Goal: Task Accomplishment & Management: Use online tool/utility

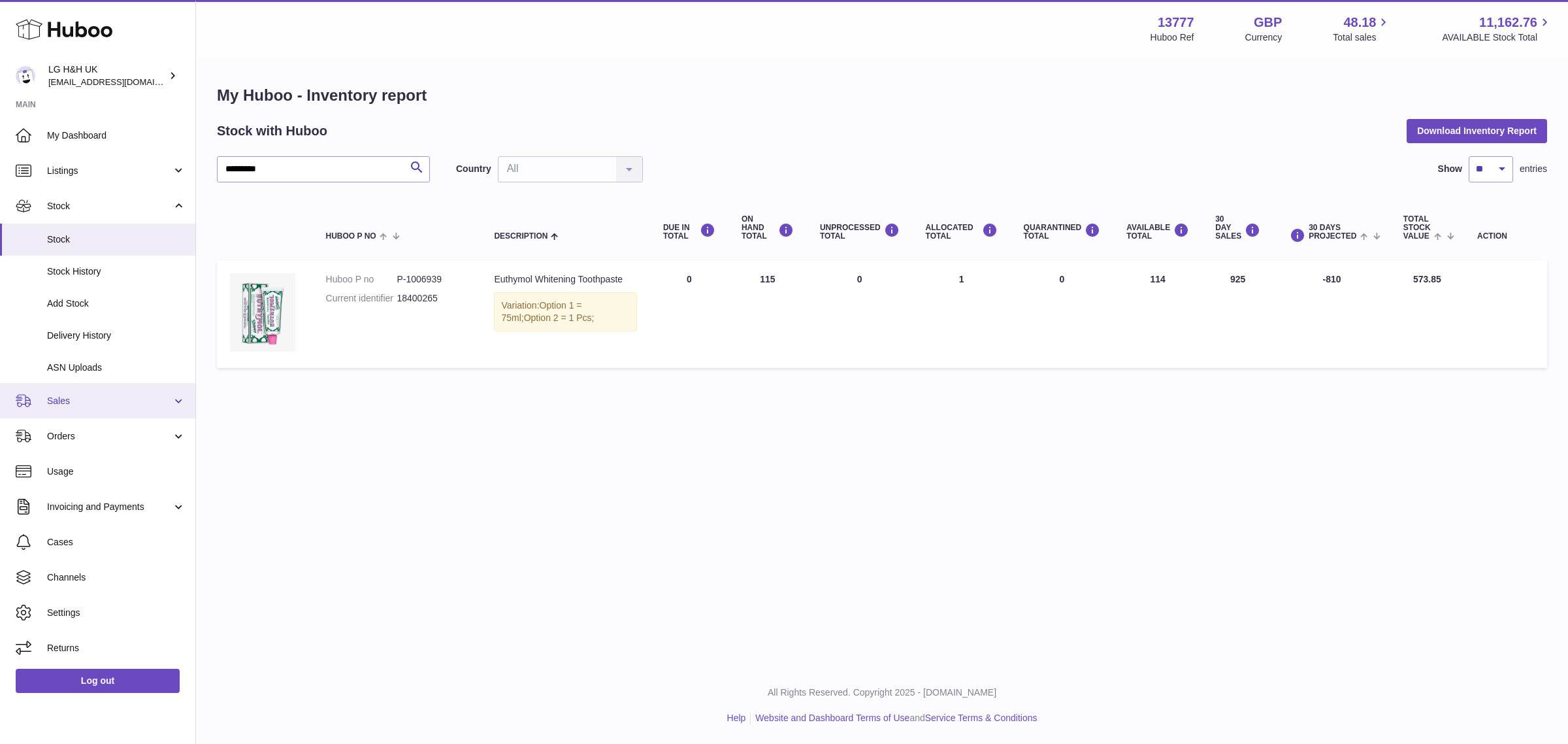
click at [67, 398] on span "Sales" at bounding box center [109, 400] width 125 height 12
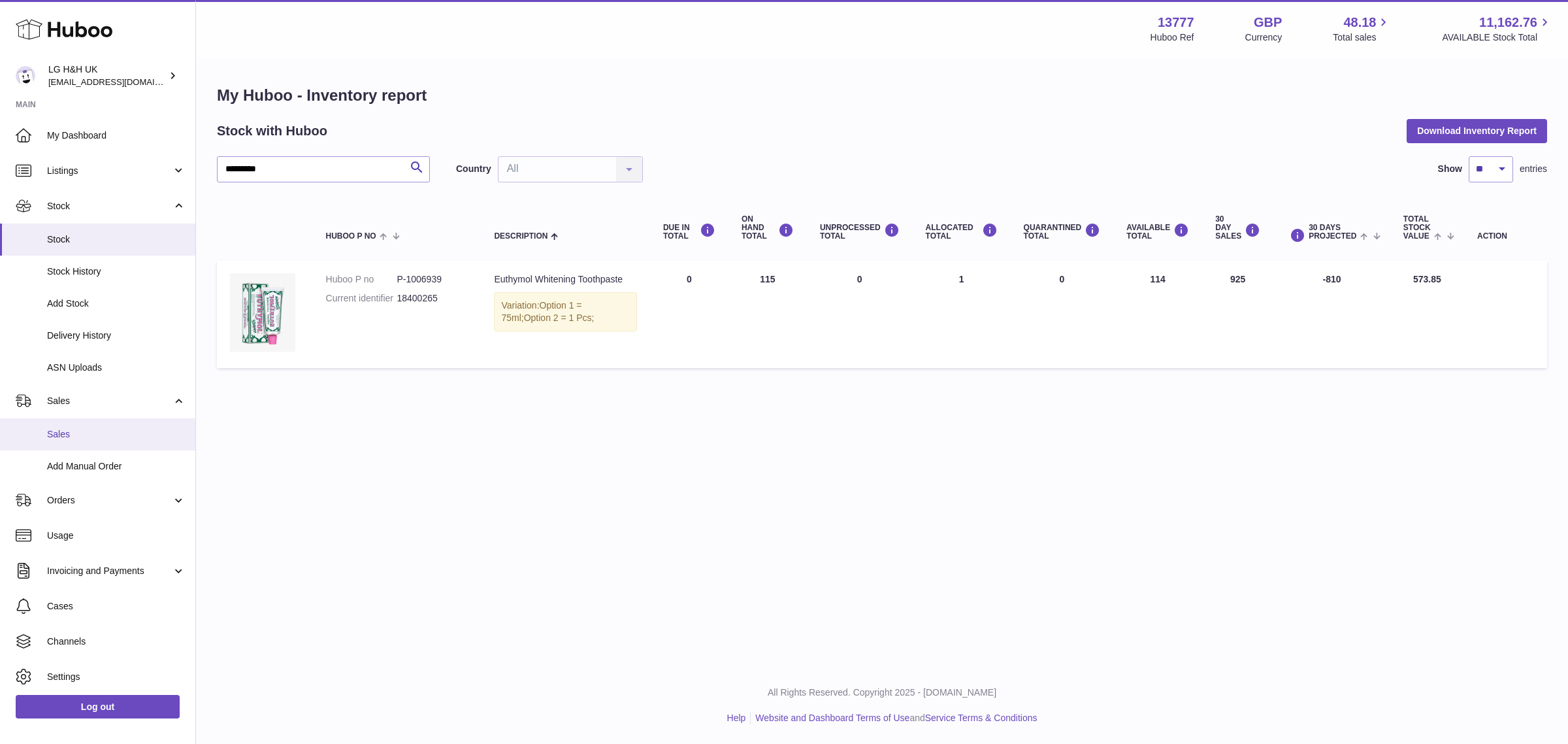
click at [64, 432] on span "Sales" at bounding box center [116, 434] width 138 height 12
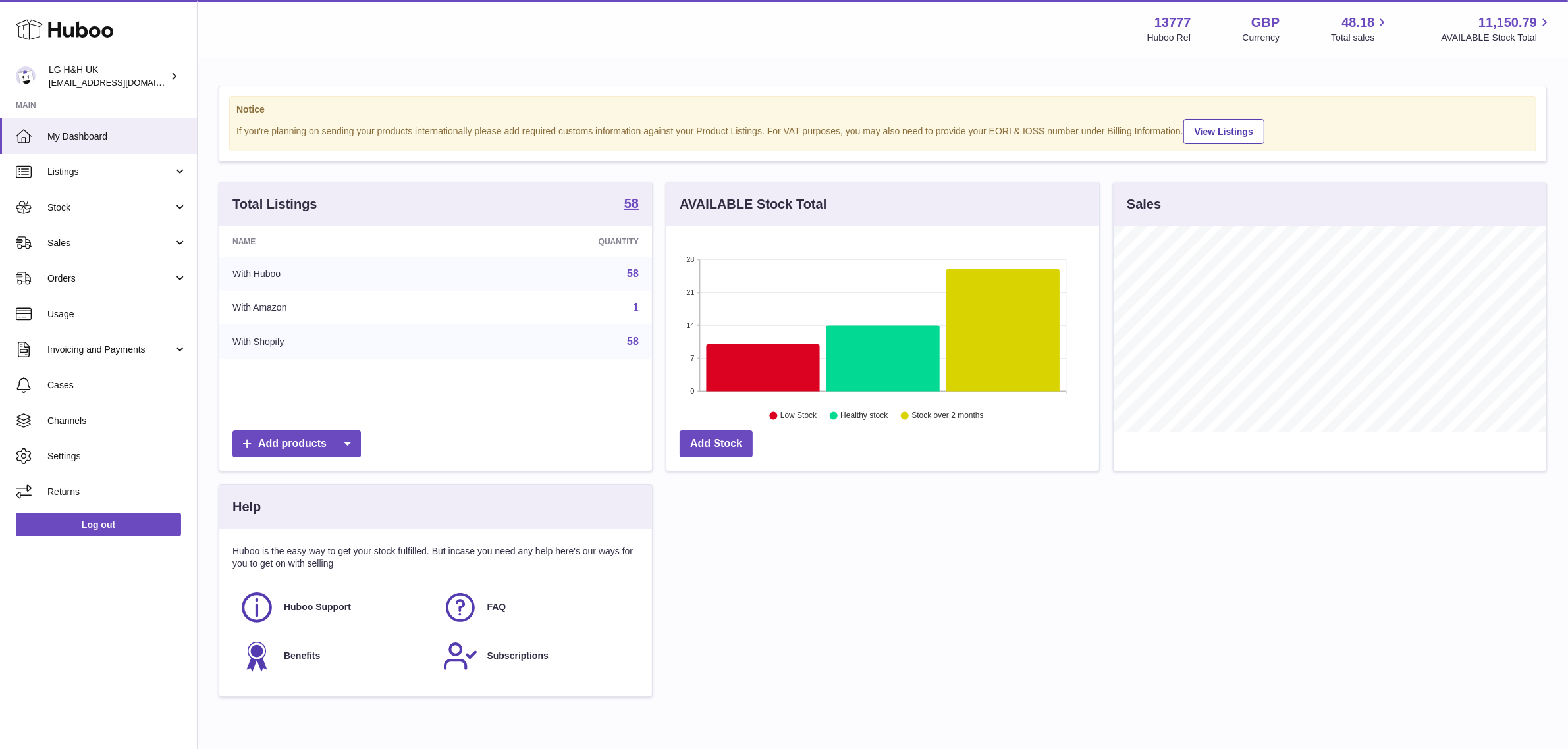
scroll to position [205, 433]
click at [59, 250] on link "Sales" at bounding box center [99, 242] width 197 height 35
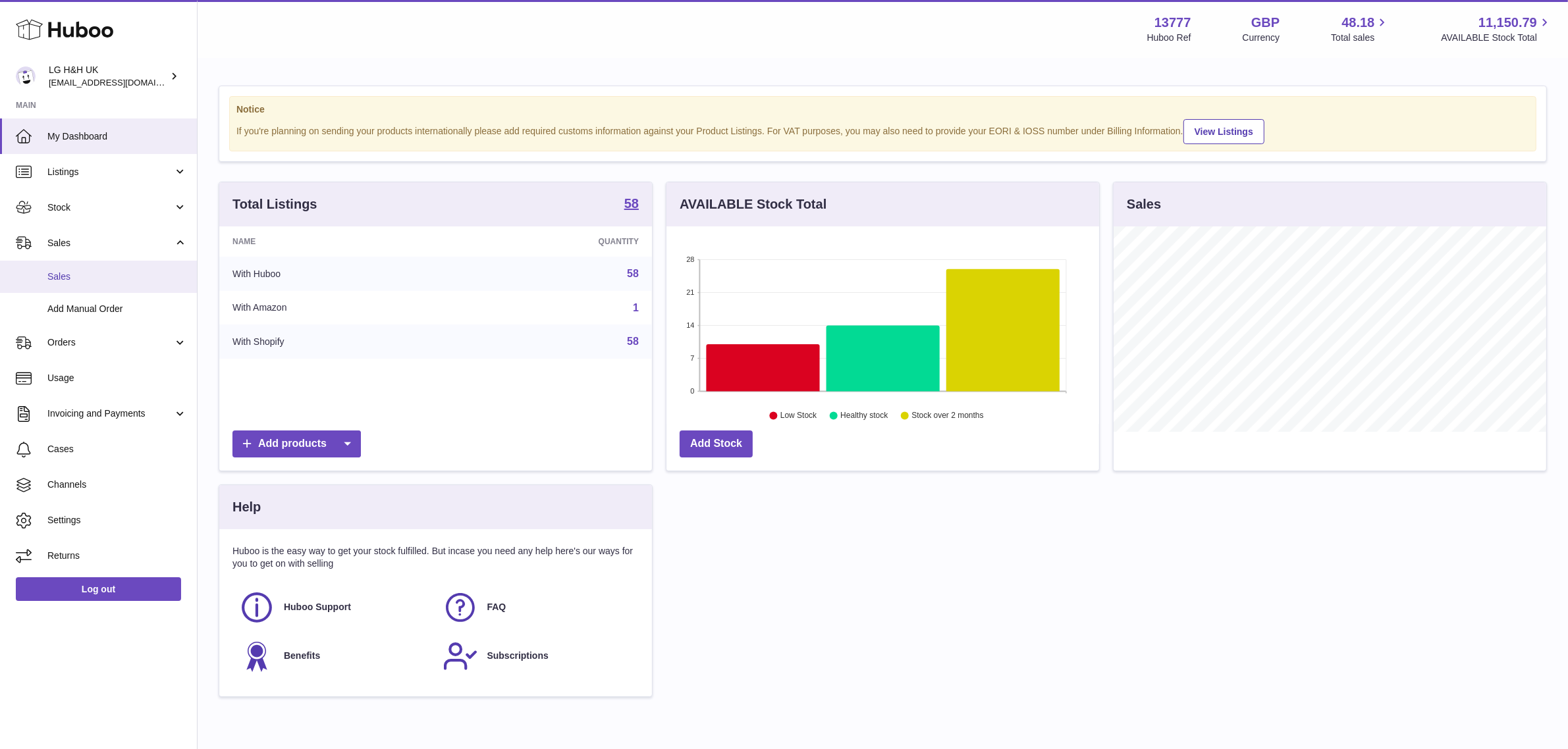
click at [63, 281] on span "Sales" at bounding box center [117, 276] width 139 height 12
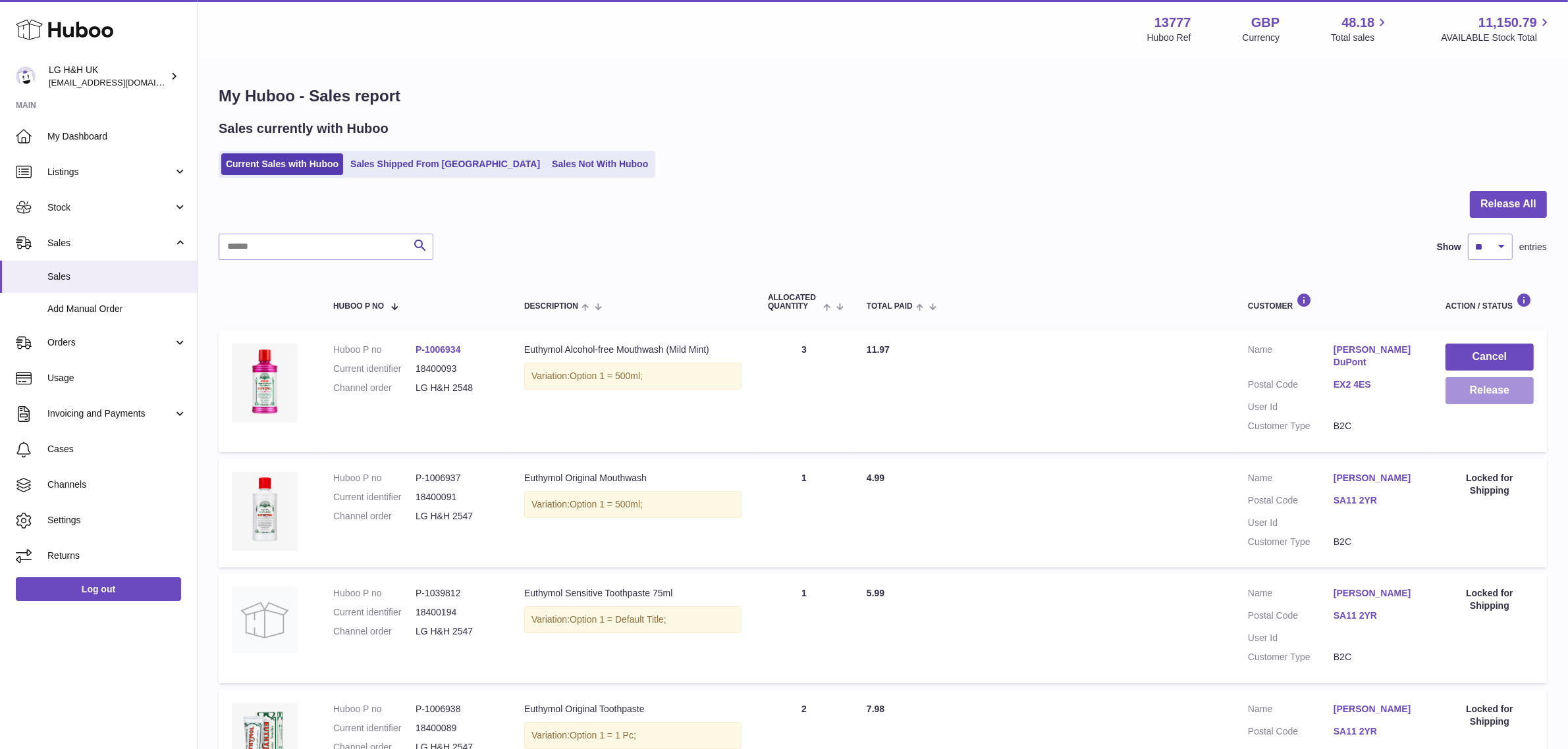
click at [1493, 392] on button "Release" at bounding box center [1488, 391] width 88 height 27
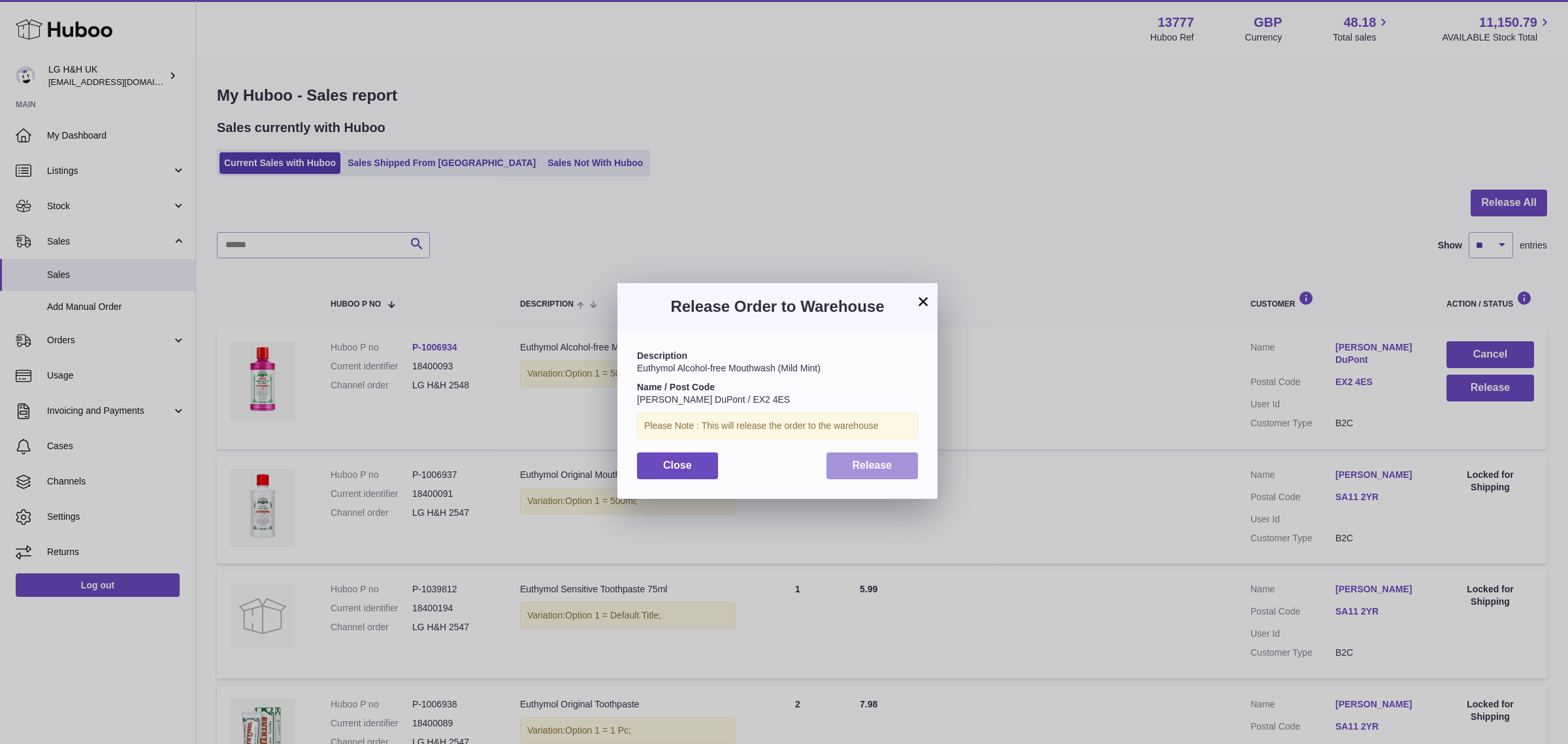
click at [881, 472] on button "Release" at bounding box center [872, 465] width 92 height 26
